Goal: Task Accomplishment & Management: Manage account settings

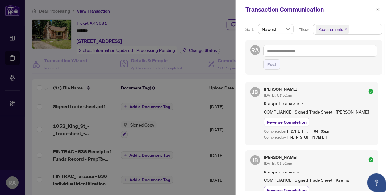
scroll to position [140, 0]
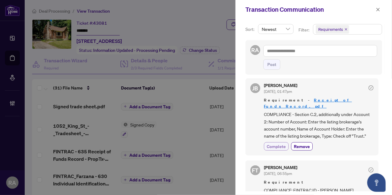
click at [276, 146] on span "Complete" at bounding box center [276, 146] width 19 height 6
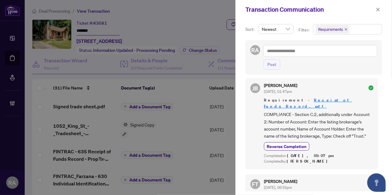
click at [369, 66] on div "Post" at bounding box center [320, 64] width 114 height 10
click at [381, 9] on button "button" at bounding box center [378, 9] width 8 height 7
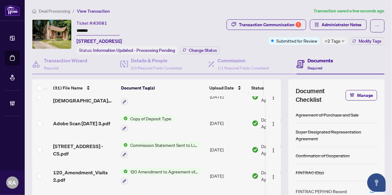
scroll to position [327, 0]
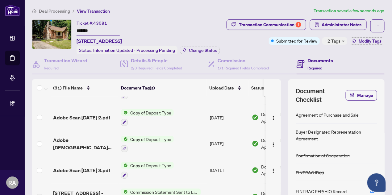
click at [193, 138] on td "Copy of Deposit Type" at bounding box center [162, 144] width 89 height 27
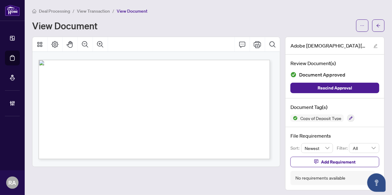
click at [98, 10] on span "View Transaction" at bounding box center [93, 11] width 33 height 6
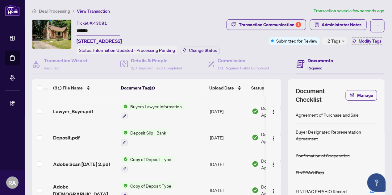
scroll to position [327, 0]
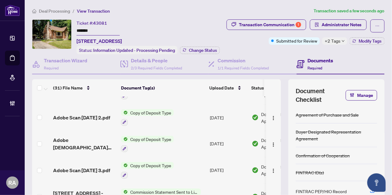
click at [205, 109] on td "Copy of Deposit Type" at bounding box center [162, 117] width 89 height 27
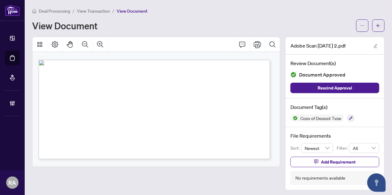
click at [101, 8] on span "View Transaction" at bounding box center [93, 11] width 33 height 6
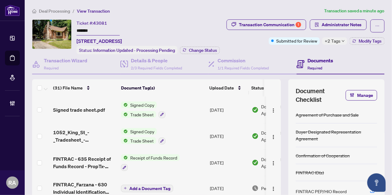
click at [373, 121] on div "Document Checklist Manage Agreement of Purchase and Sale Buyer Designated Repre…" at bounding box center [336, 154] width 96 height 151
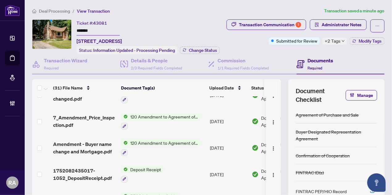
scroll to position [697, 0]
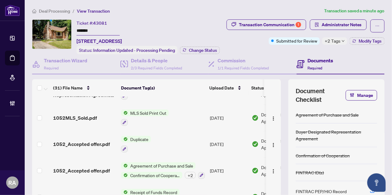
click at [219, 157] on td "[DATE]" at bounding box center [228, 170] width 42 height 27
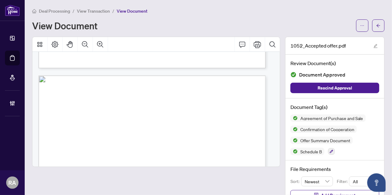
scroll to position [1496, 0]
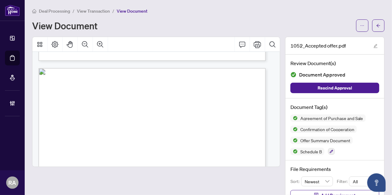
drag, startPoint x: 160, startPoint y: 87, endPoint x: 154, endPoint y: 89, distance: 6.5
click at [97, 9] on span "View Transaction" at bounding box center [93, 11] width 33 height 6
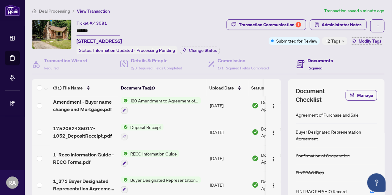
scroll to position [557, 0]
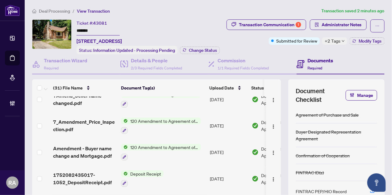
click at [233, 139] on td "[DATE]" at bounding box center [228, 152] width 42 height 27
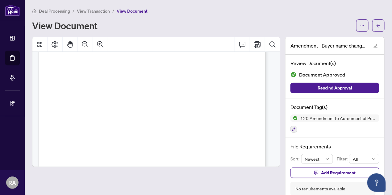
scroll to position [140, 0]
click at [101, 9] on span "View Transaction" at bounding box center [93, 11] width 33 height 6
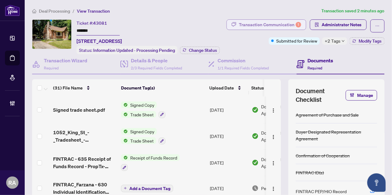
click at [261, 21] on div "Transaction Communication 1" at bounding box center [270, 25] width 62 height 10
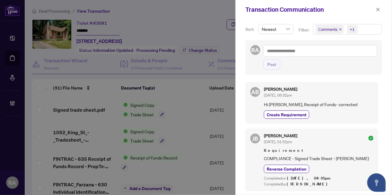
click at [375, 29] on span "Comments +1" at bounding box center [347, 29] width 69 height 10
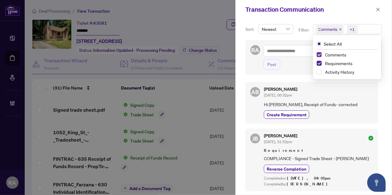
click at [318, 54] on span "Select Comments" at bounding box center [319, 54] width 5 height 5
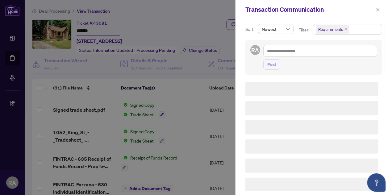
click at [306, 71] on div "RA Post" at bounding box center [313, 57] width 137 height 34
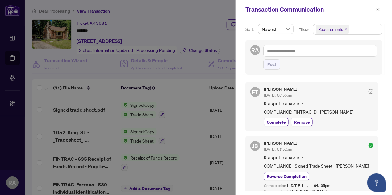
click at [372, 123] on div "FT [PERSON_NAME] [DATE], 06:55pm Requirement COMPLIANCE: FINTRAC ID - [PERSON_N…" at bounding box center [311, 106] width 133 height 49
click at [365, 134] on div "FT [PERSON_NAME] [DATE], 06:55pm Requirement COMPLIANCE: FINTRAC ID - [PERSON_N…" at bounding box center [313, 134] width 137 height 113
click at [363, 125] on div "Complete Remove" at bounding box center [319, 122] width 110 height 8
drag, startPoint x: 365, startPoint y: 113, endPoint x: 263, endPoint y: 115, distance: 101.5
click at [263, 115] on div "FT [PERSON_NAME] [DATE], 06:55pm Requirement COMPLIANCE: FINTRAC ID - [PERSON_N…" at bounding box center [311, 106] width 133 height 49
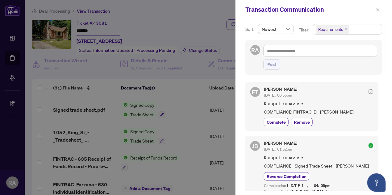
copy span "COMPLIANCE: FINTRAC ID - [PERSON_NAME]"
click at [330, 99] on div "[PERSON_NAME] [DATE], 06:55pm Requirement COMPLIANCE: FINTRAC ID - [PERSON_NAME…" at bounding box center [319, 106] width 110 height 39
click at [298, 122] on span "Remove" at bounding box center [302, 122] width 16 height 6
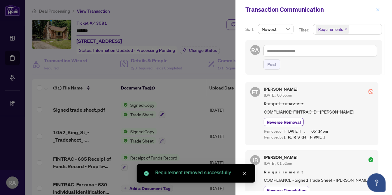
click at [379, 12] on span "button" at bounding box center [378, 10] width 4 height 10
